Goal: Task Accomplishment & Management: Use online tool/utility

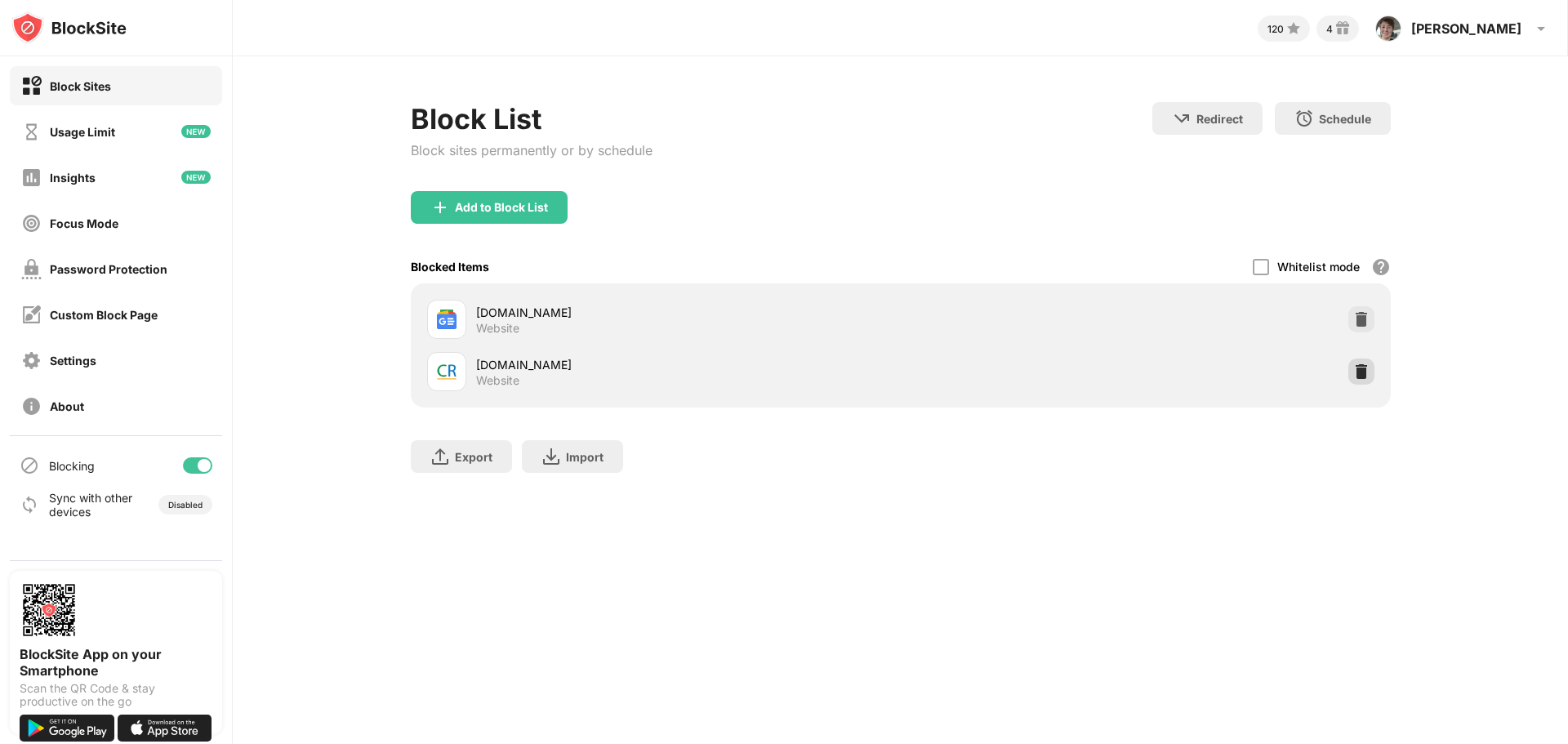
click at [1363, 373] on img at bounding box center [1361, 371] width 16 height 16
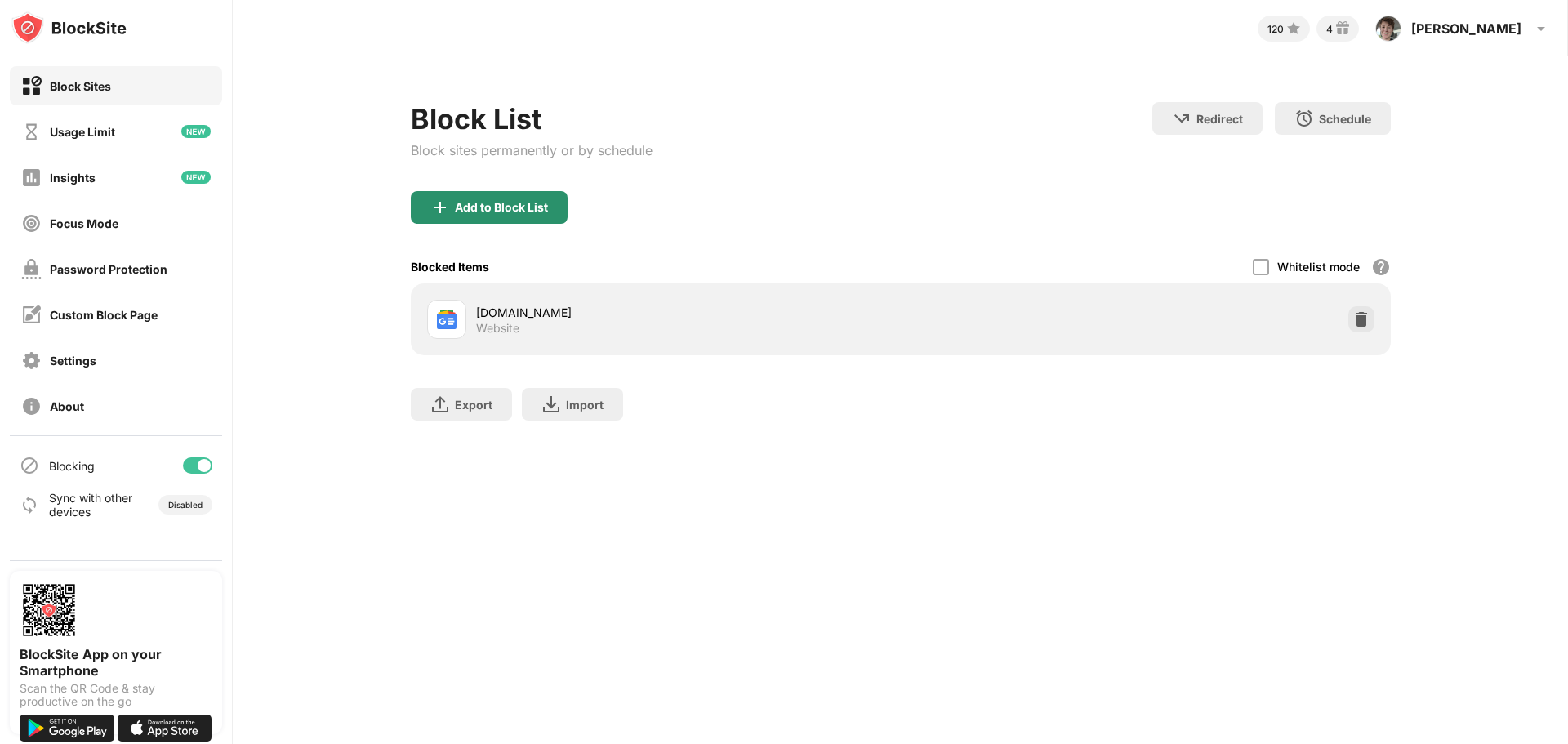
click at [504, 205] on div "Add to Block List" at bounding box center [501, 207] width 93 height 13
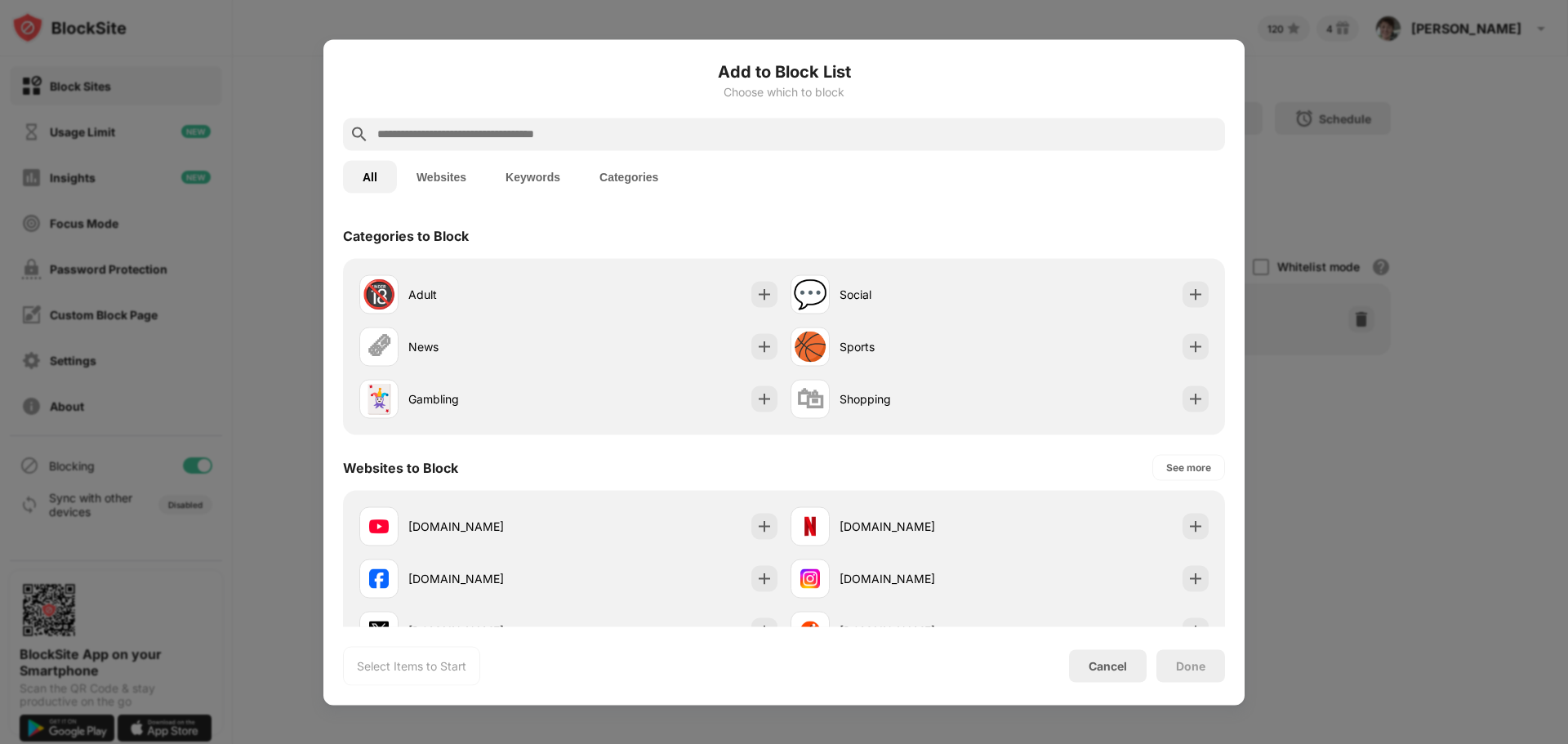
click at [660, 130] on input "text" at bounding box center [797, 134] width 842 height 20
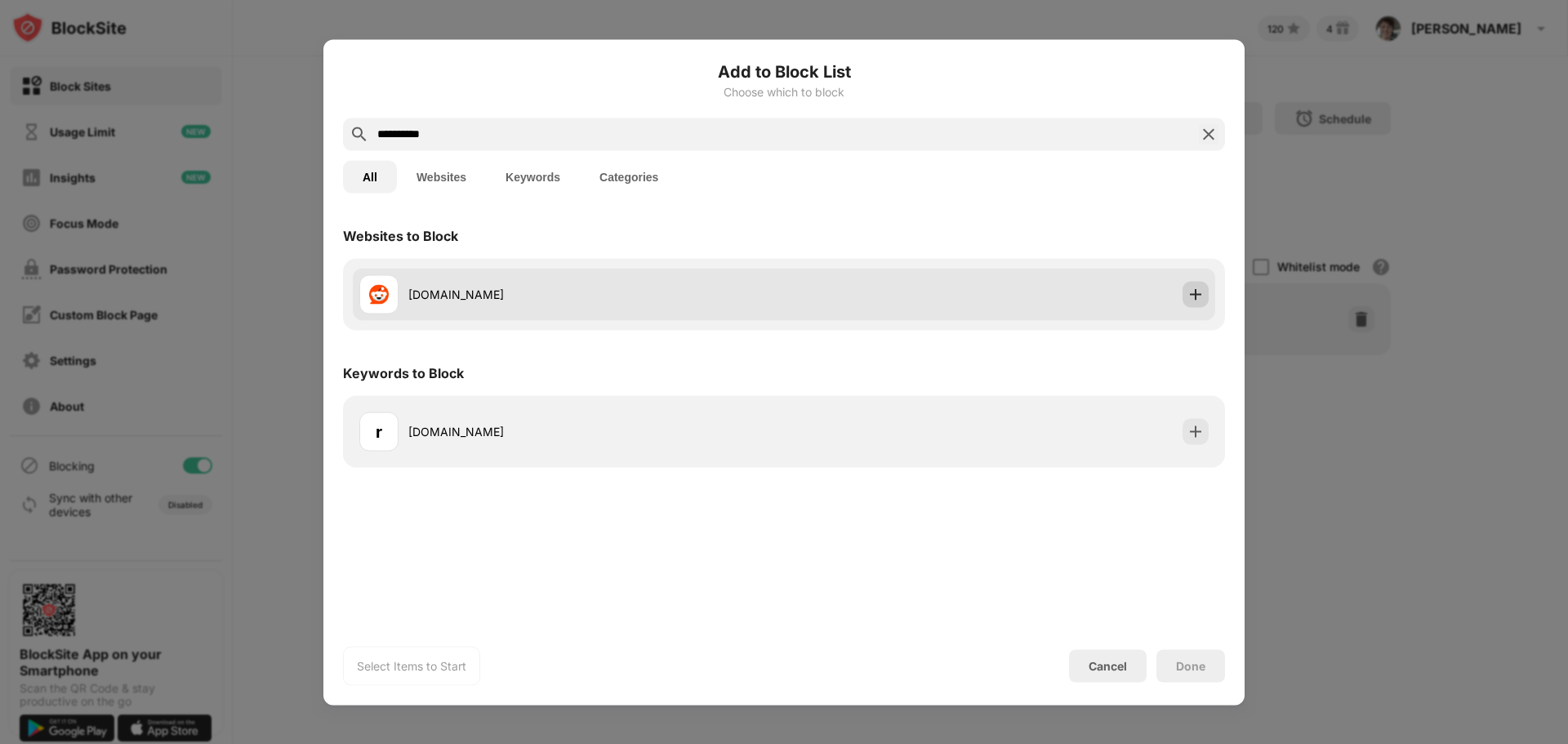
type input "**********"
click at [1198, 298] on img at bounding box center [1195, 293] width 16 height 16
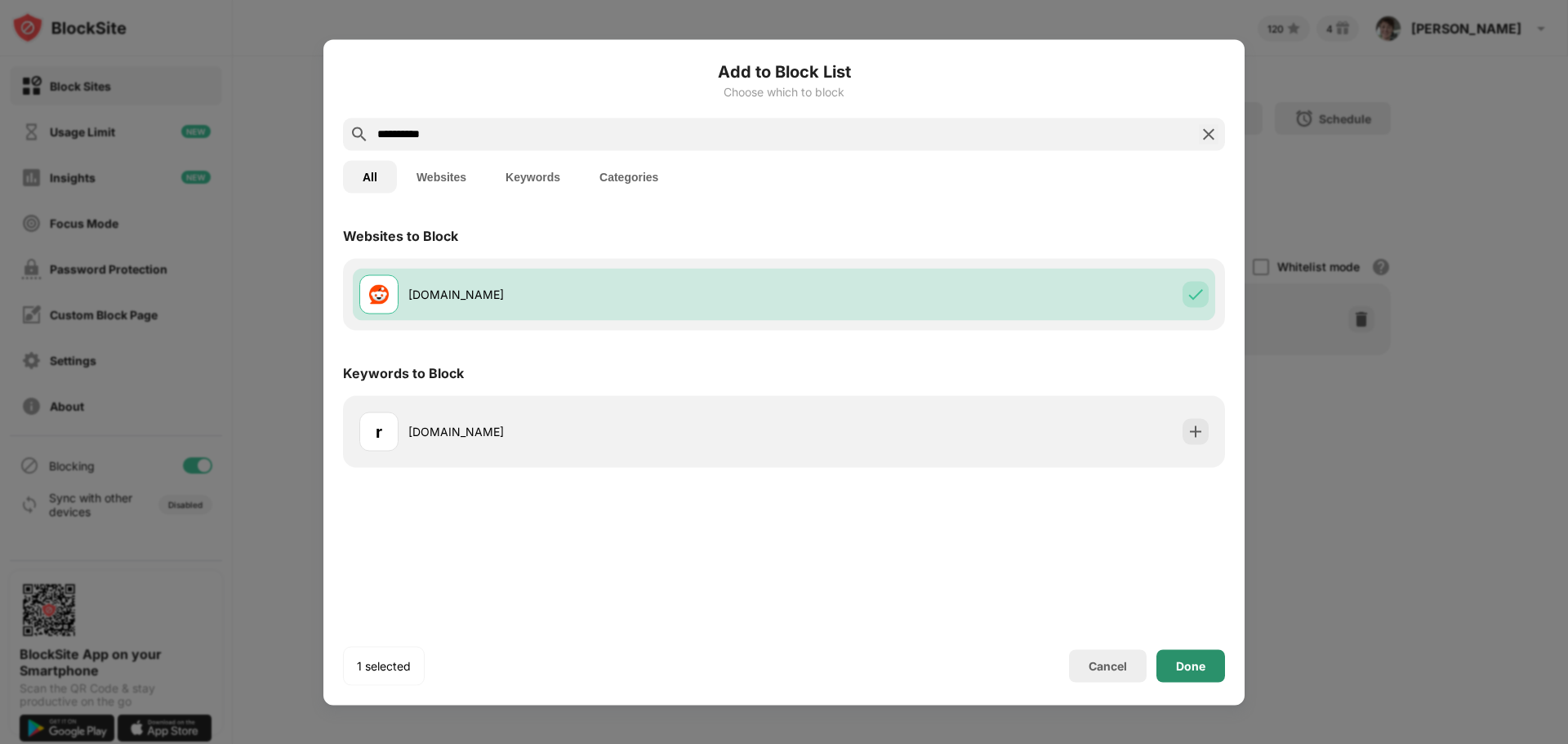
click at [1188, 660] on div "Done" at bounding box center [1191, 665] width 29 height 13
